Goal: Check status: Check status

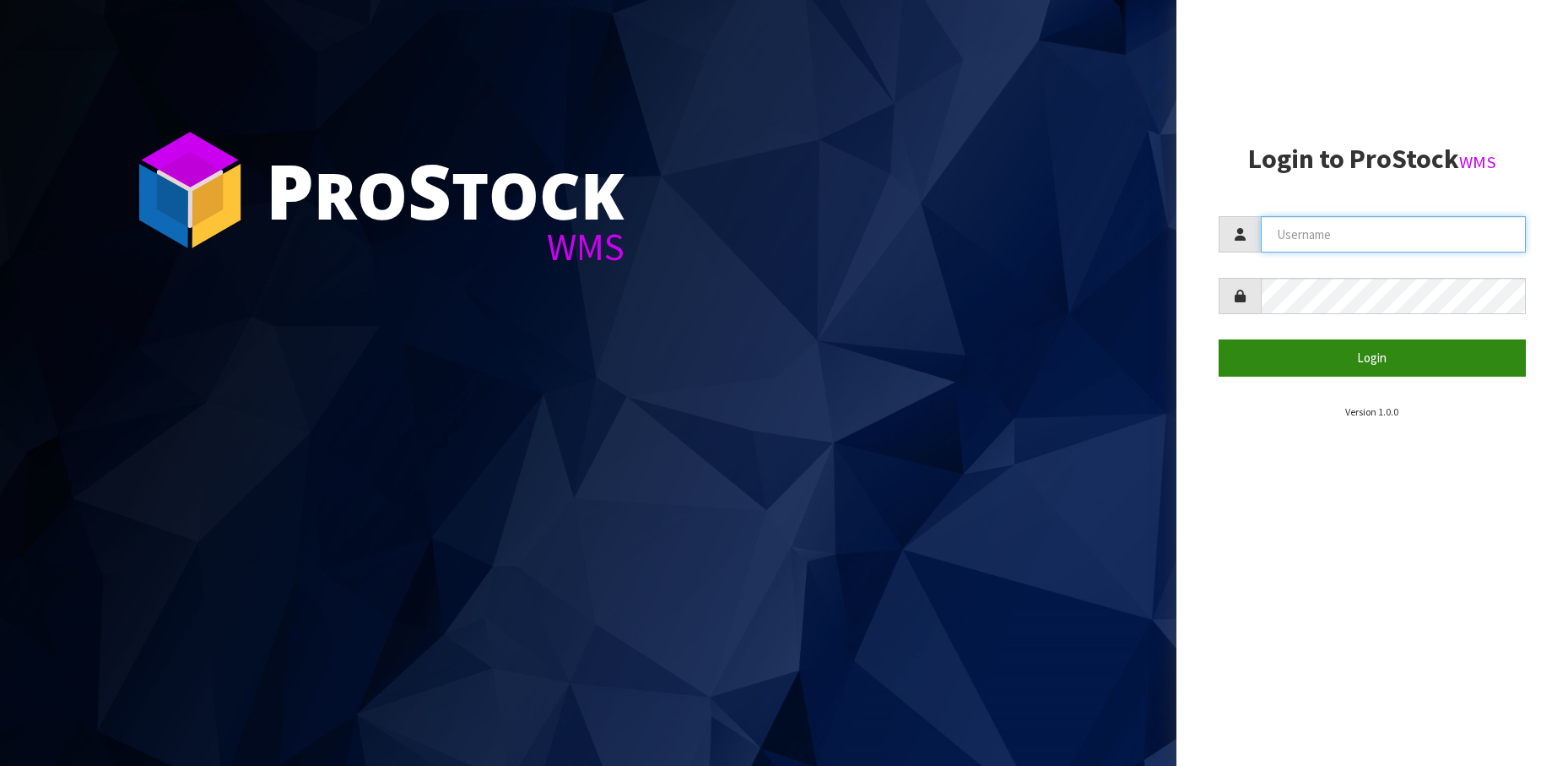
type input "[PERSON_NAME][EMAIL_ADDRESS][DOMAIN_NAME]"
click at [1351, 362] on button "Login" at bounding box center [1373, 357] width 308 height 36
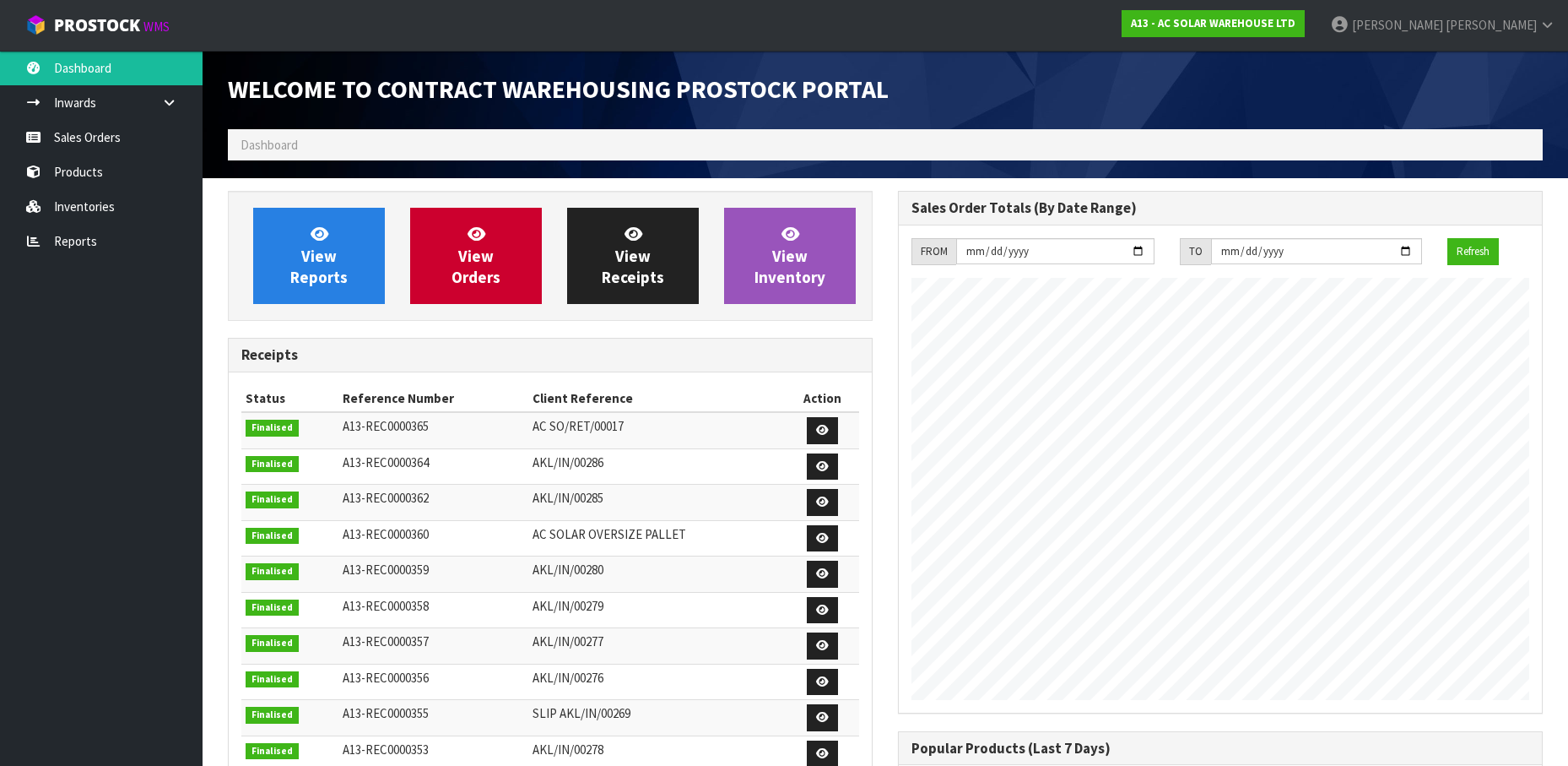
scroll to position [900, 670]
click at [99, 153] on link "Sales Orders" at bounding box center [101, 137] width 202 height 35
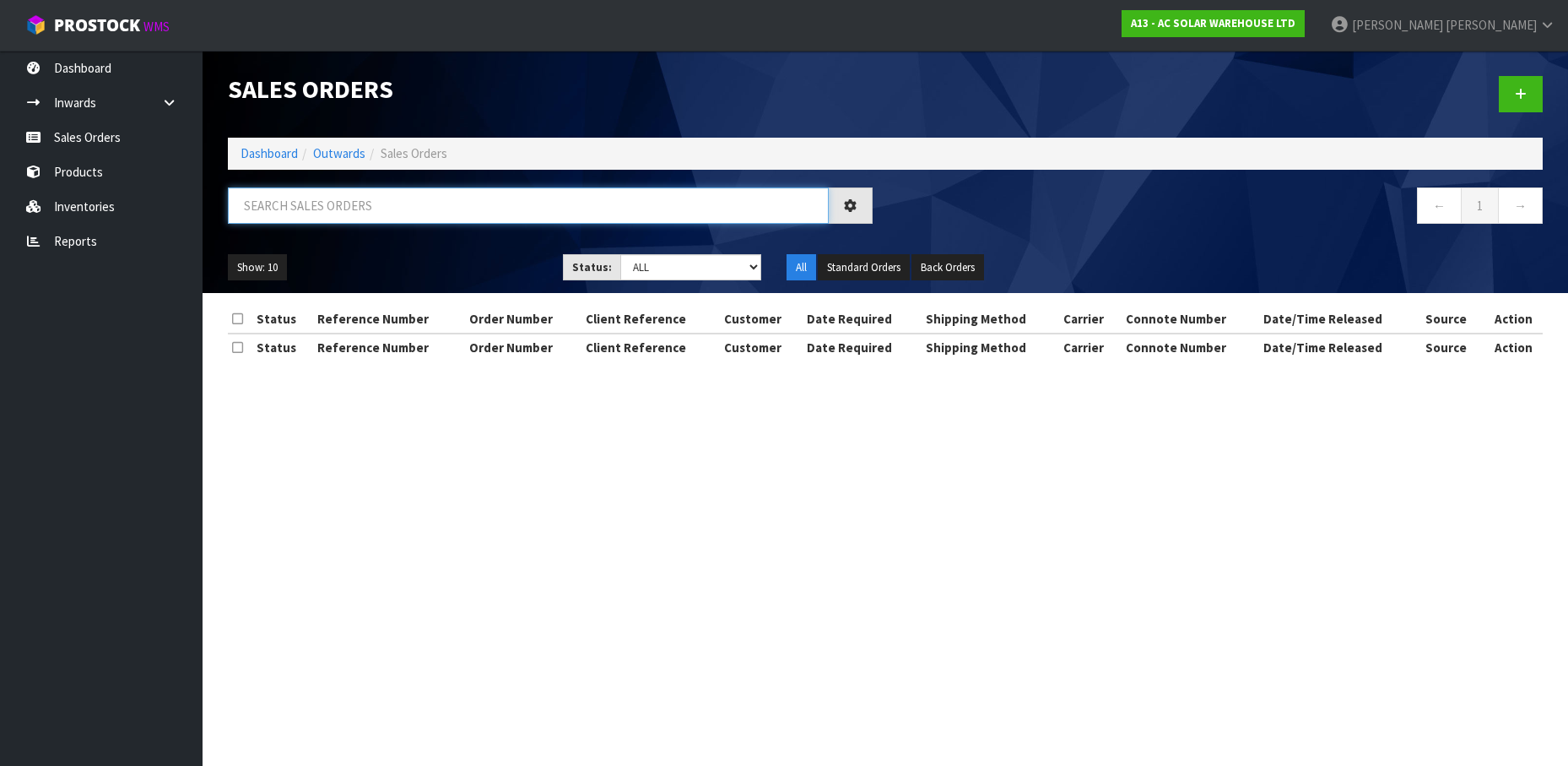
click at [365, 198] on input "text" at bounding box center [528, 205] width 601 height 36
paste input "S26754"
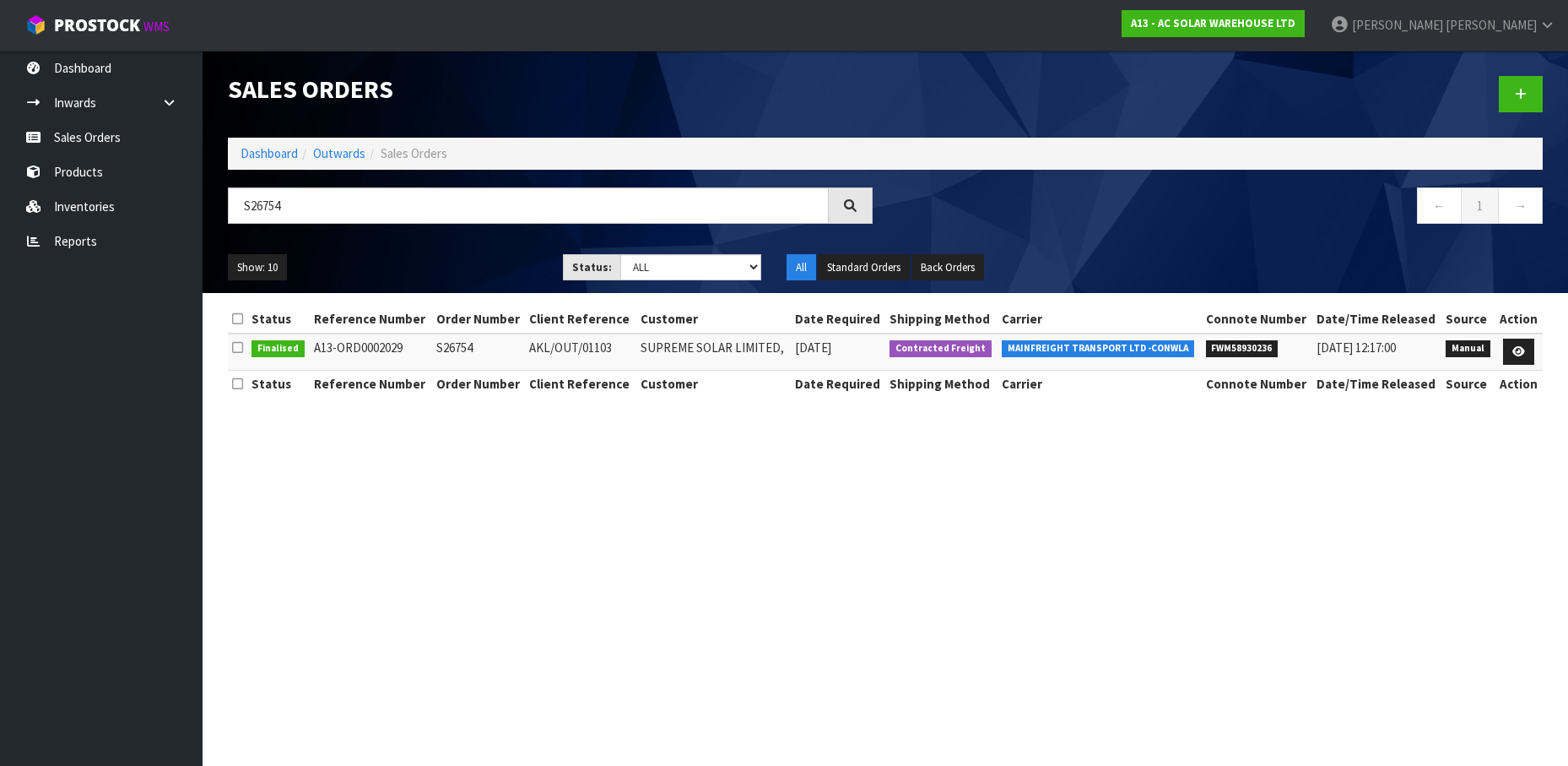
click at [1231, 343] on span "FWM58930236" at bounding box center [1242, 348] width 73 height 17
copy span "FWM58930236"
click at [426, 217] on input "S26754" at bounding box center [528, 205] width 601 height 36
paste input "7616"
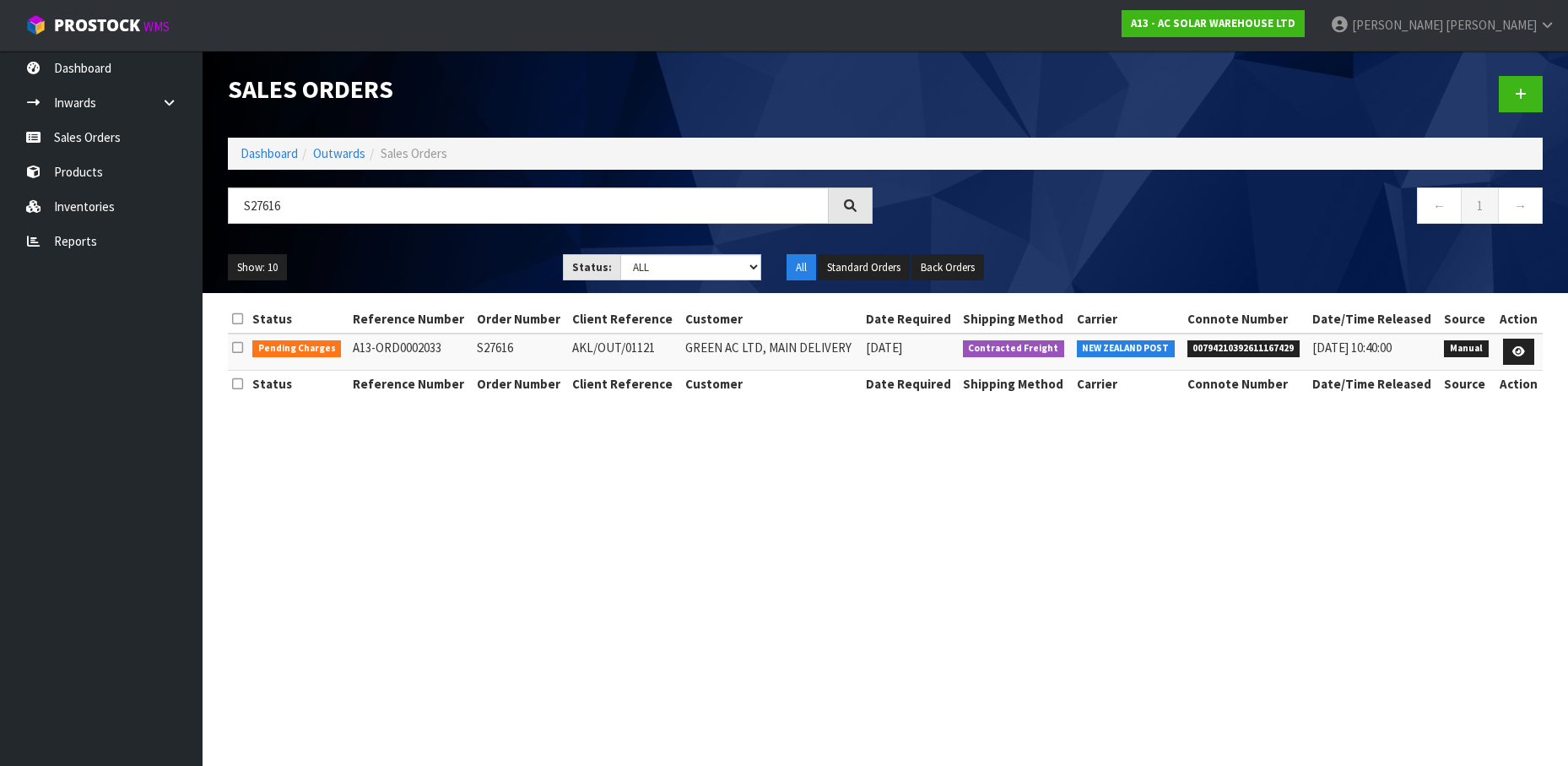
click at [1233, 348] on span "00794210392611167429" at bounding box center [1243, 348] width 113 height 17
copy span "00794210392611167429"
click at [405, 200] on input "S27616" at bounding box center [528, 205] width 601 height 36
paste input "2"
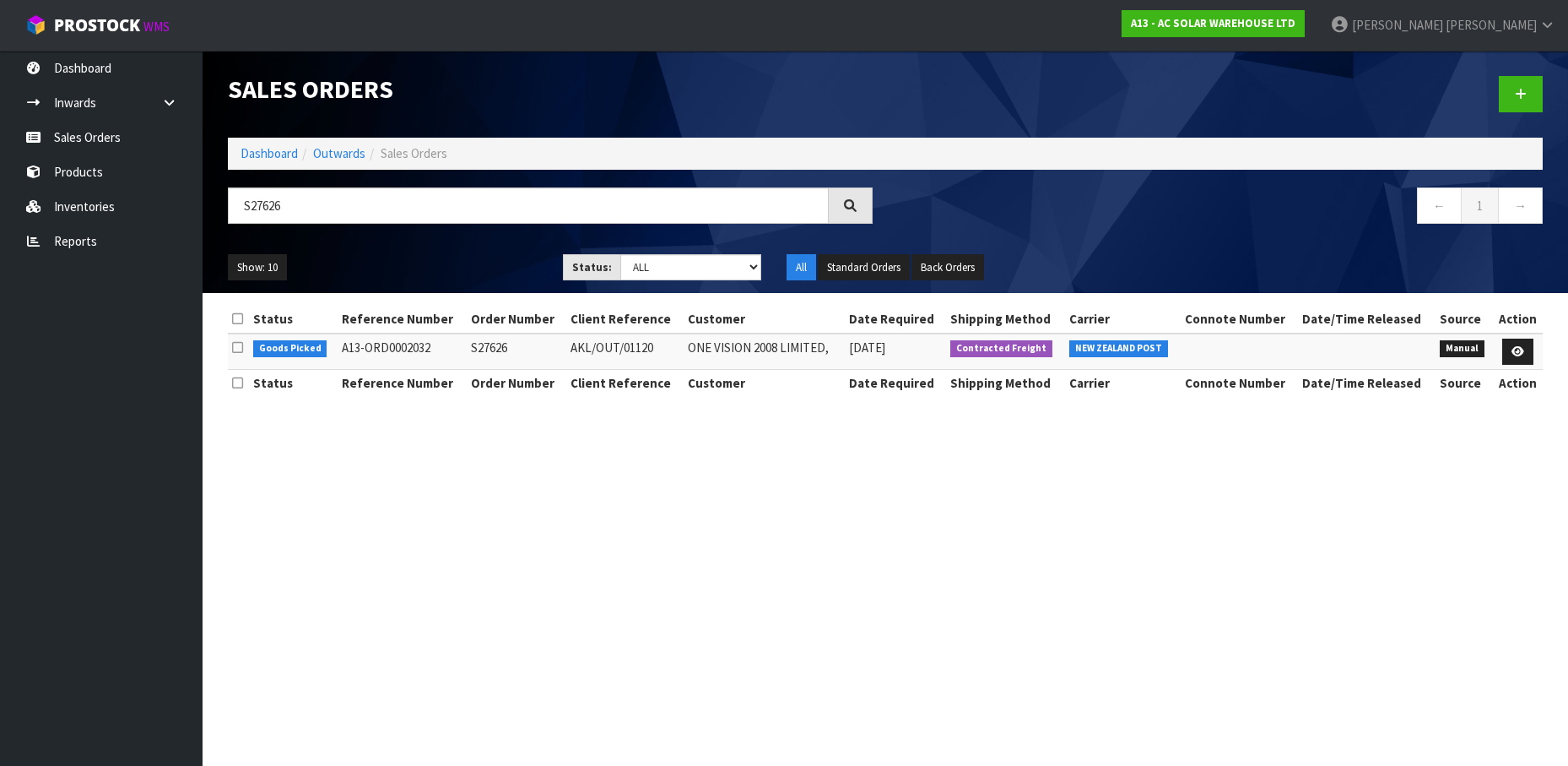
click at [477, 231] on div "S27626" at bounding box center [550, 211] width 670 height 49
click at [478, 202] on input "S27626" at bounding box center [528, 205] width 601 height 36
paste input "573"
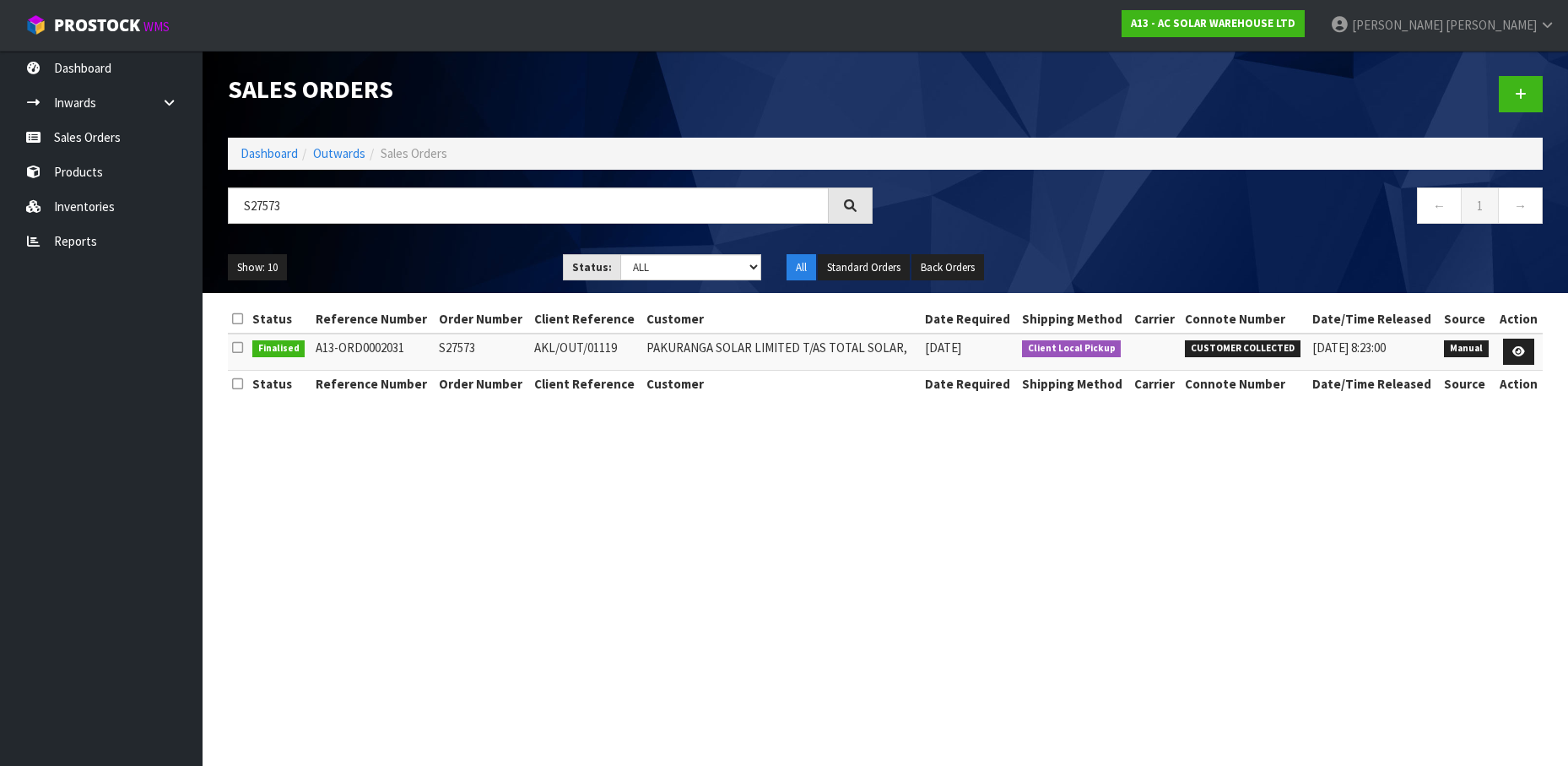
drag, startPoint x: 1295, startPoint y: 336, endPoint x: 1258, endPoint y: 342, distance: 37.5
click at [1295, 336] on td "CUSTOMER COLLECTED" at bounding box center [1245, 351] width 128 height 36
click at [400, 223] on div "S27573" at bounding box center [550, 211] width 670 height 49
click at [404, 214] on input "S27573" at bounding box center [528, 205] width 601 height 36
paste input "0"
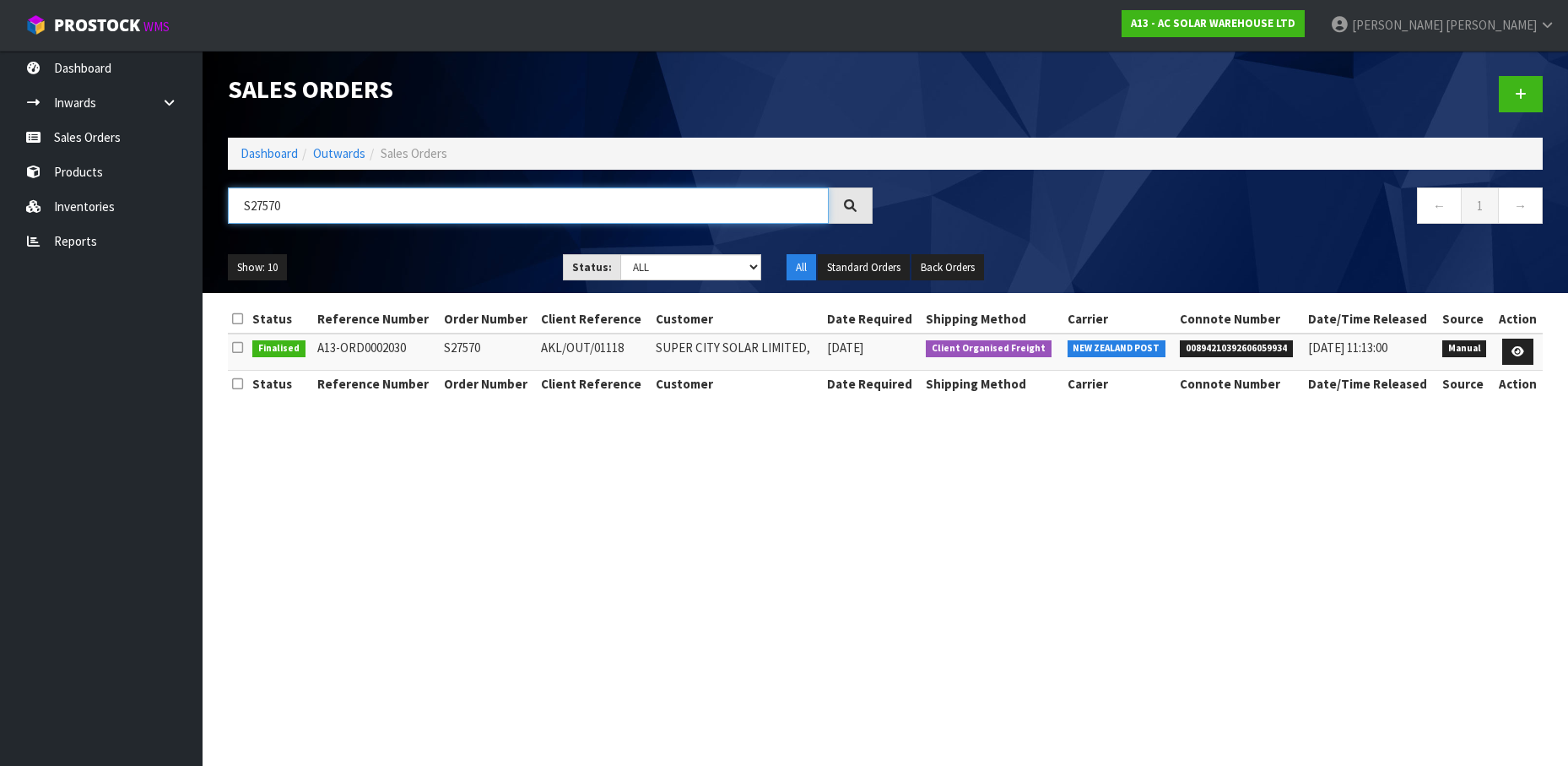
type input "S27570"
click at [1247, 342] on span "00894210392606059934" at bounding box center [1236, 348] width 113 height 17
click at [1246, 342] on span "00894210392606059934" at bounding box center [1236, 348] width 113 height 17
copy span "00894210392606059934"
